Goal: Find contact information: Find contact information

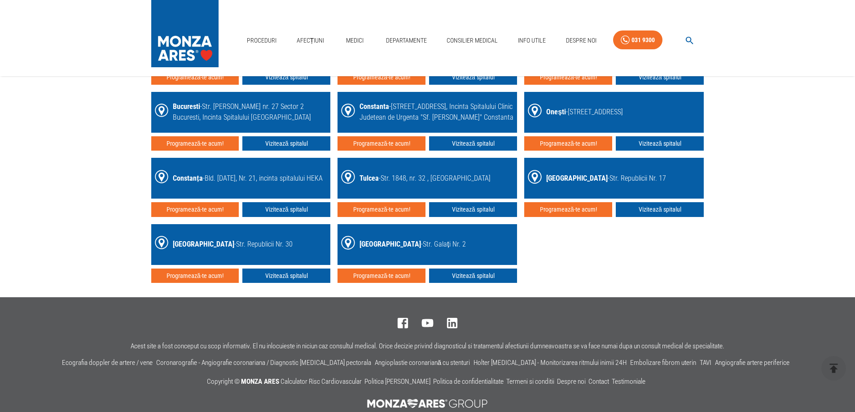
scroll to position [1481, 0]
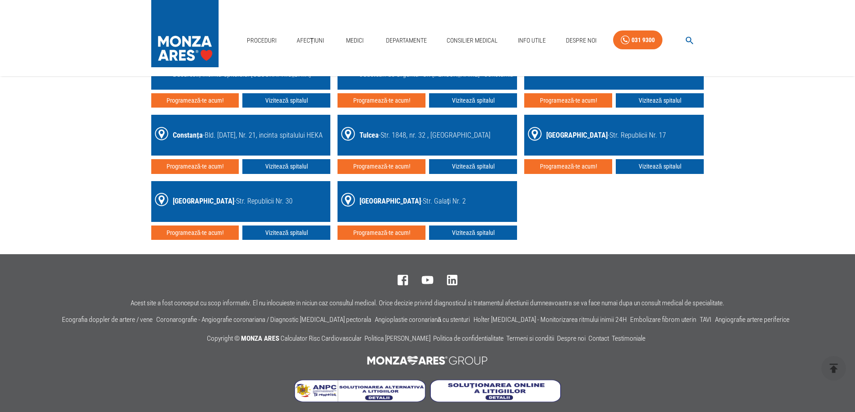
click at [354, 199] on icon at bounding box center [348, 200] width 14 height 14
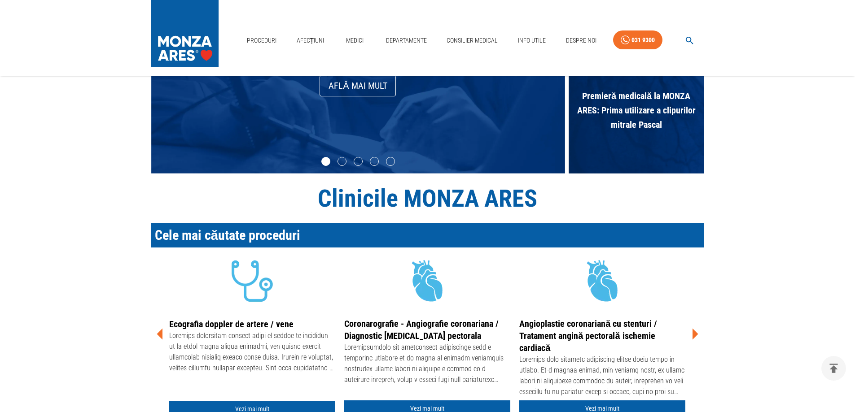
scroll to position [0, 0]
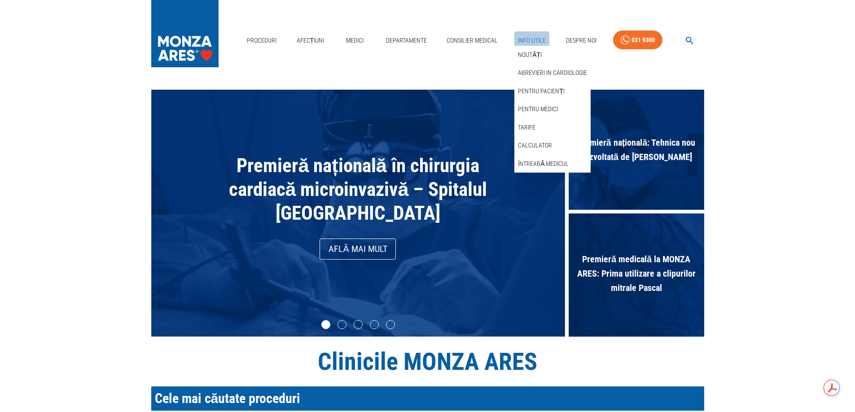
click at [530, 40] on link "Info Utile" at bounding box center [531, 40] width 35 height 18
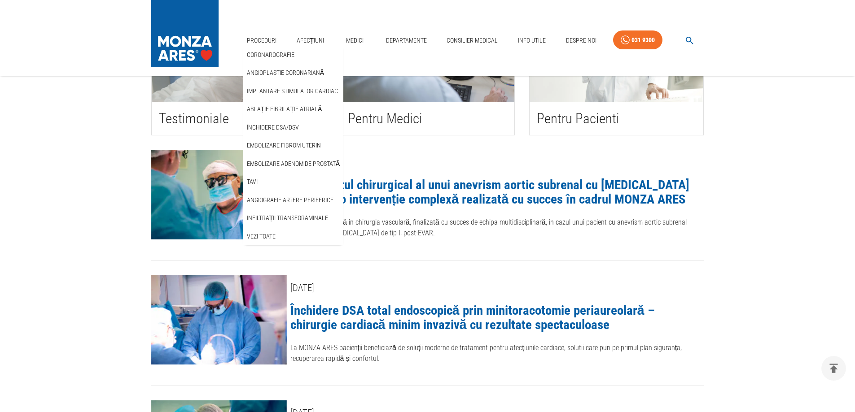
scroll to position [135, 0]
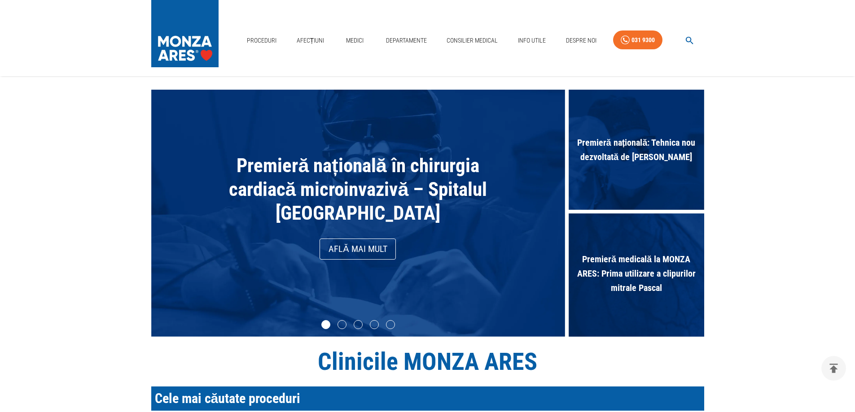
scroll to position [135, 0]
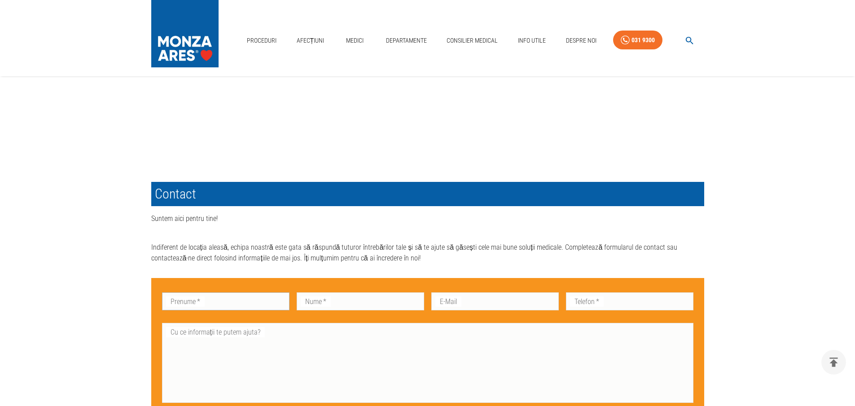
scroll to position [408, 0]
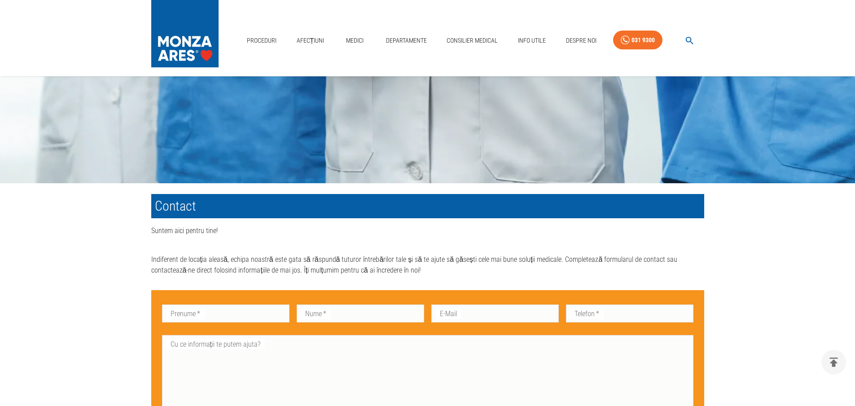
click at [224, 209] on h1 "Contact" at bounding box center [427, 206] width 553 height 24
click at [211, 211] on h1 "Contact" at bounding box center [427, 206] width 553 height 24
click at [211, 209] on h1 "Contact" at bounding box center [427, 206] width 553 height 24
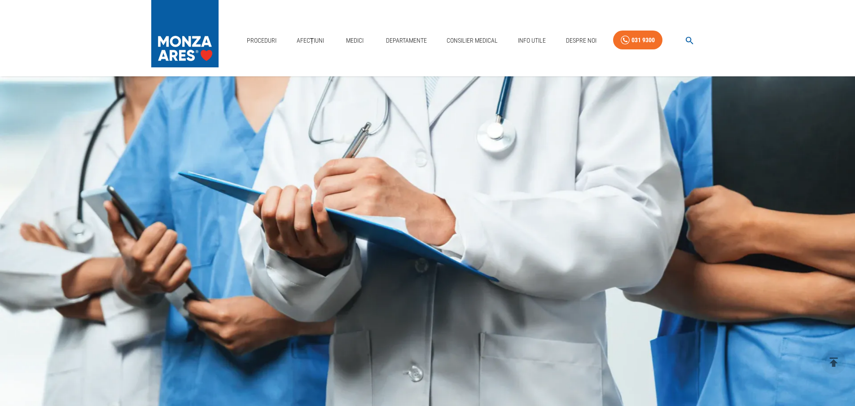
scroll to position [94, 0]
